Goal: Transaction & Acquisition: Subscribe to service/newsletter

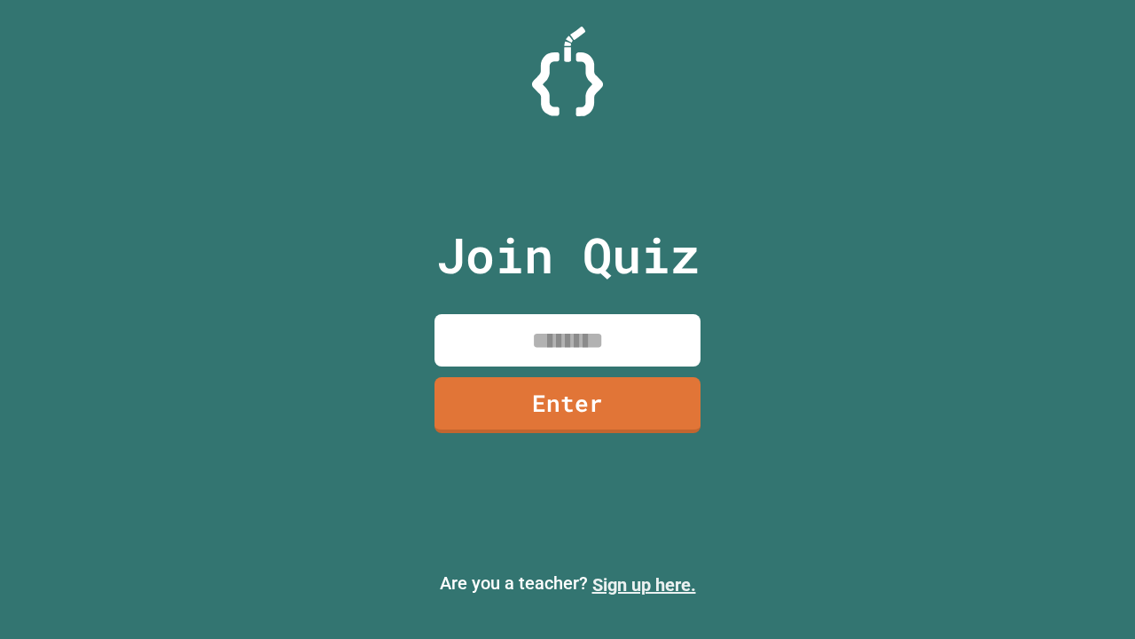
click at [644, 585] on link "Sign up here." at bounding box center [645, 584] width 104 height 21
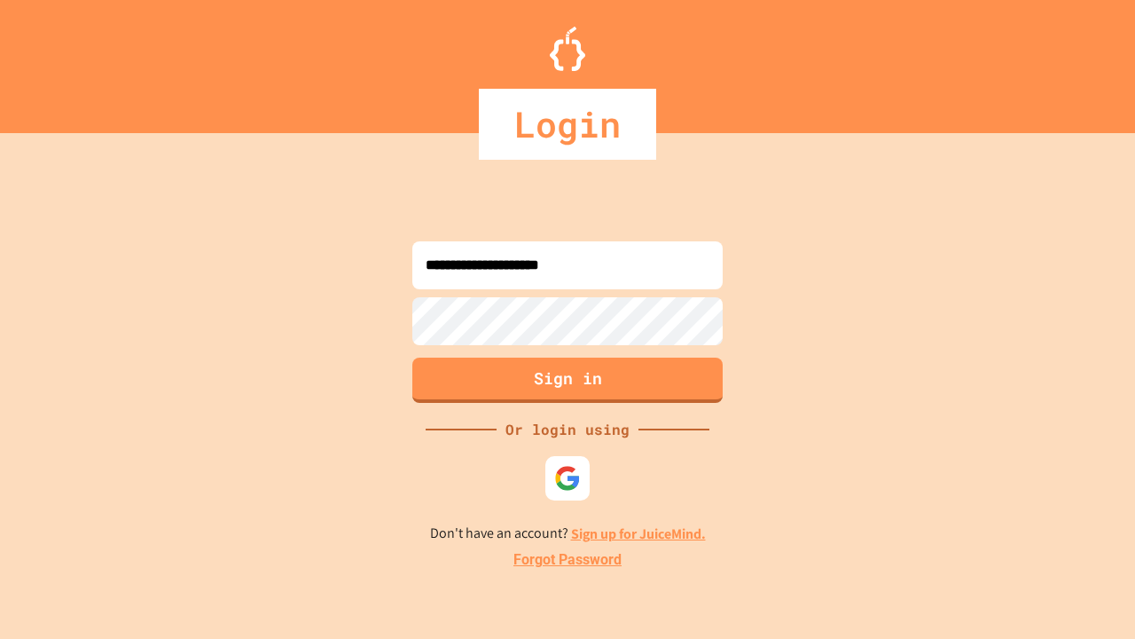
type input "**********"
